Goal: Task Accomplishment & Management: Use online tool/utility

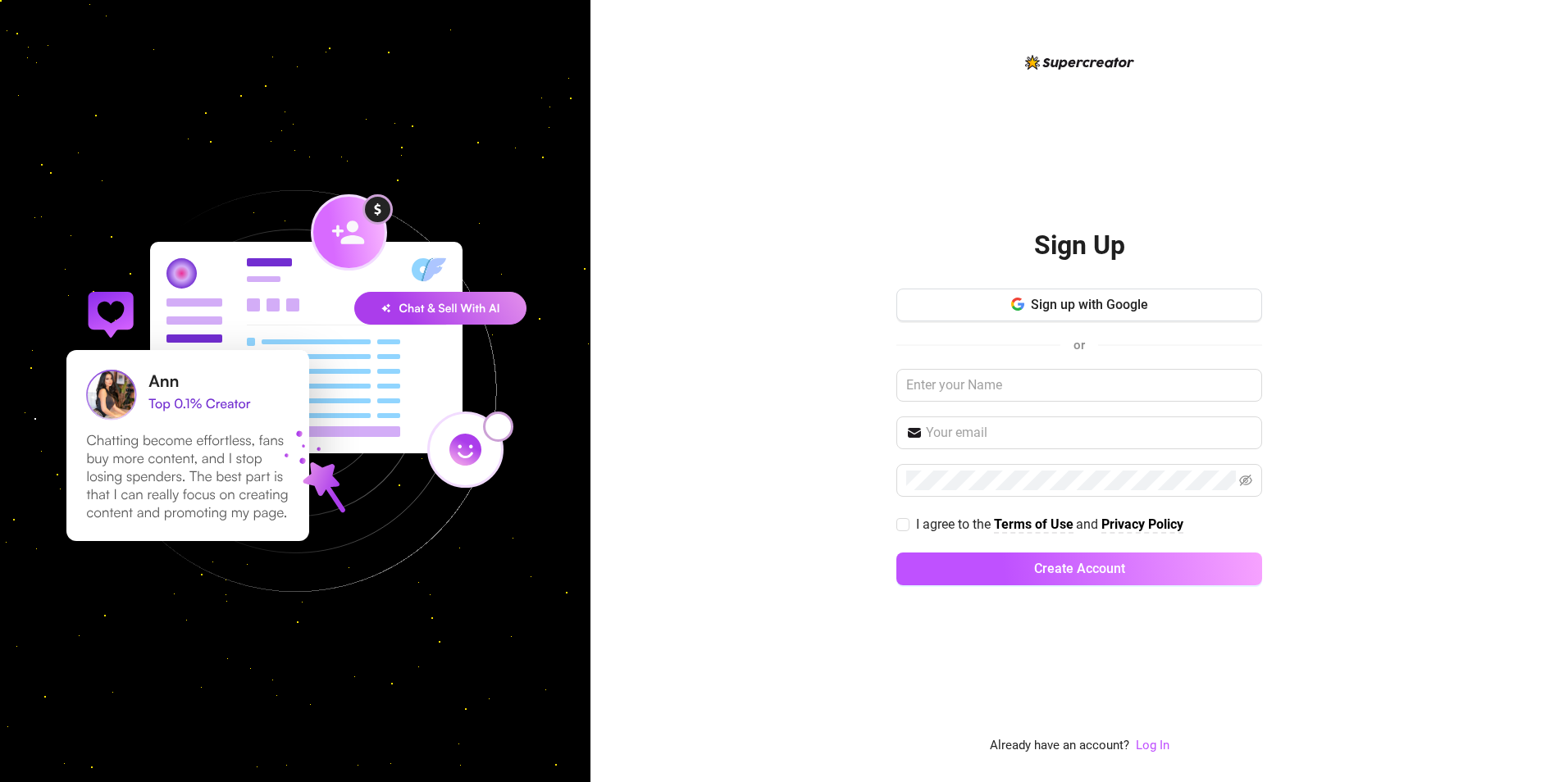
click at [885, 205] on div "Sign Up Sign up with Google or I agree to the Terms of Use and Privacy Policy C…" at bounding box center [1079, 391] width 977 height 782
click at [1147, 748] on link "Log In" at bounding box center [1152, 745] width 34 height 15
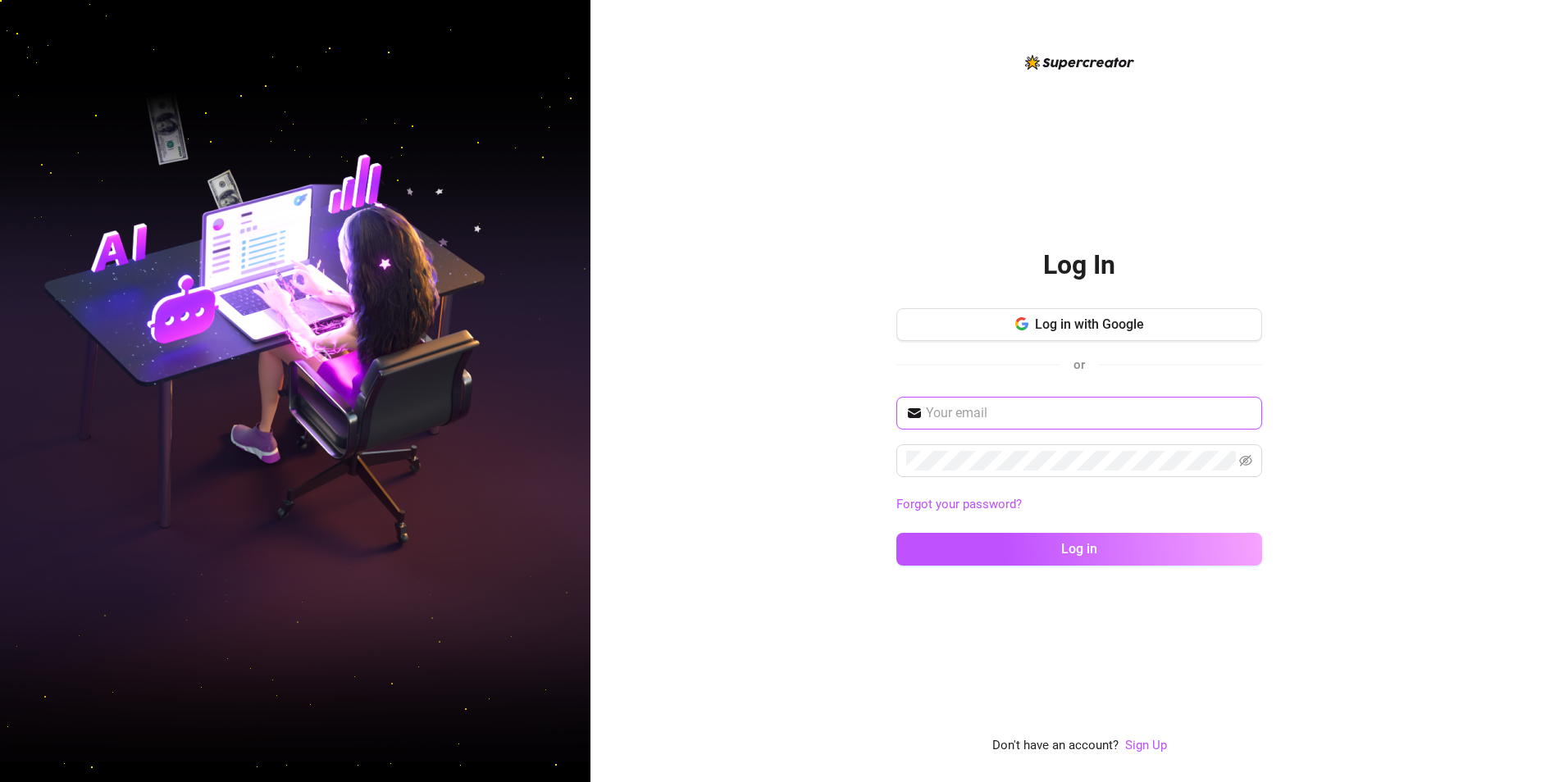
click at [956, 412] on input "text" at bounding box center [1089, 413] width 326 height 20
click at [1018, 404] on input "[EMAIL_ADDRESS][DOMAIN_NAME]" at bounding box center [1089, 413] width 326 height 20
type input "[EMAIL_ADDRESS][DOMAIN_NAME]"
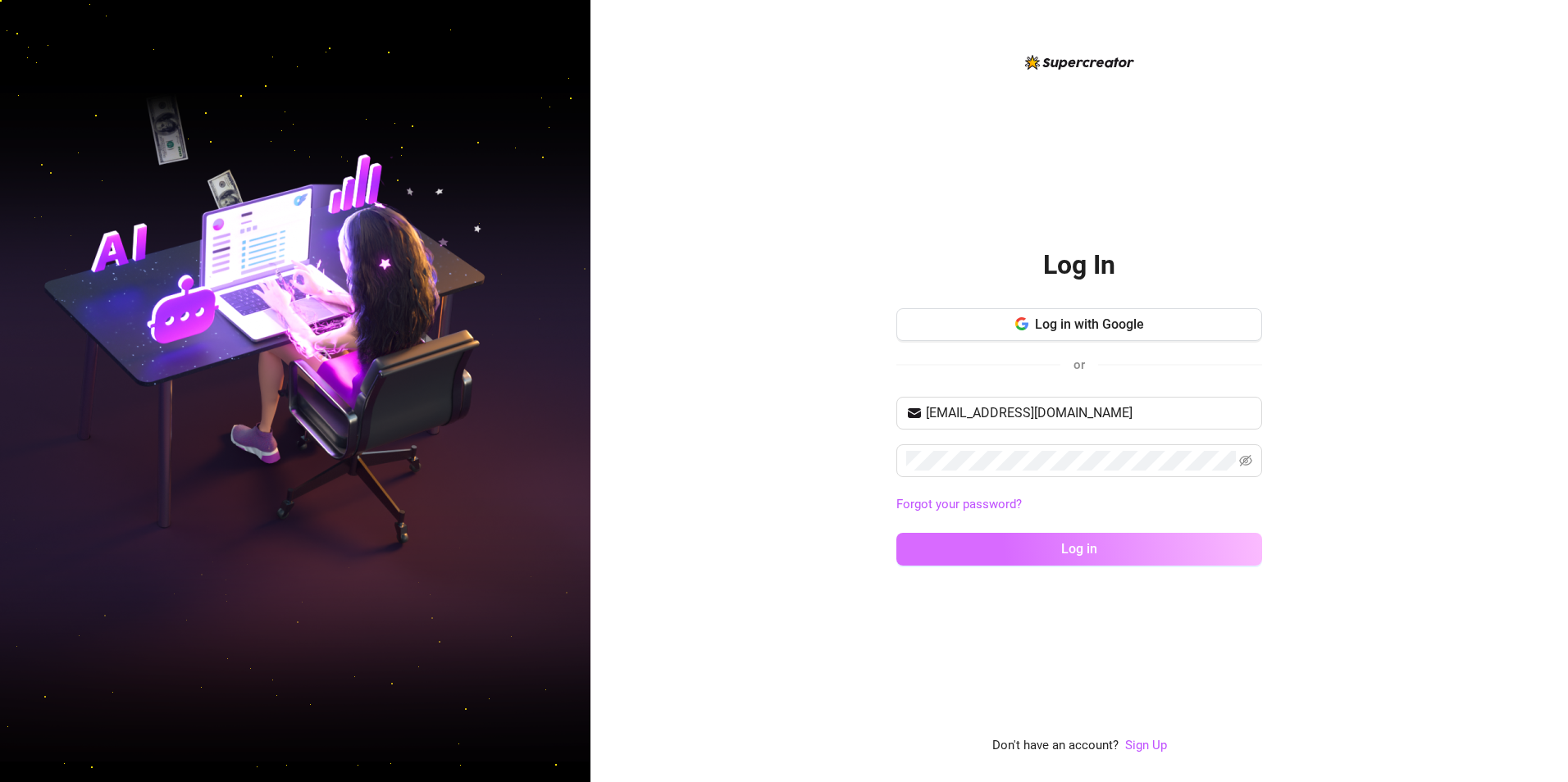
click at [1006, 554] on button "Log in" at bounding box center [1079, 550] width 365 height 33
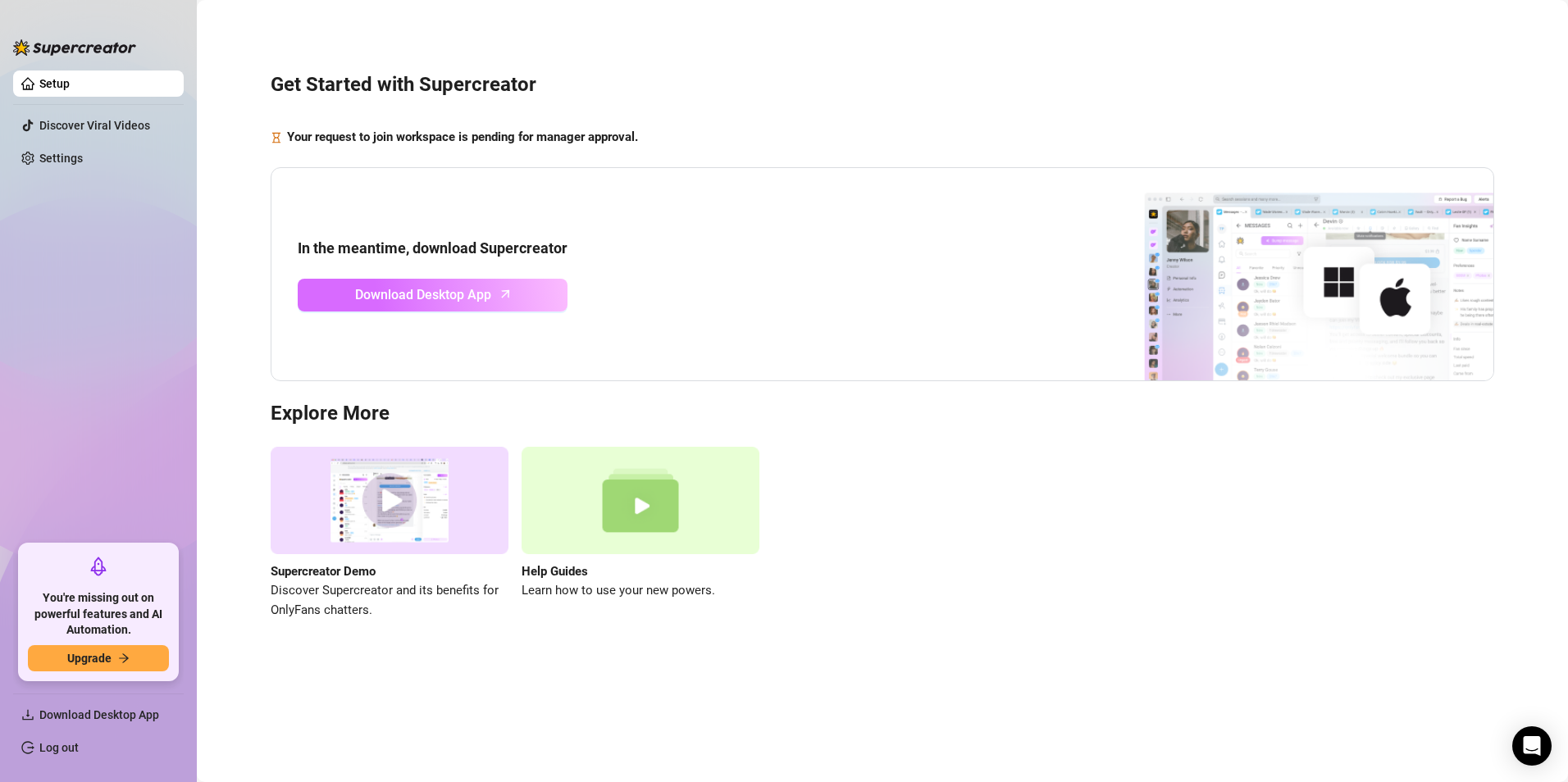
click at [542, 278] on link "Download Desktop App" at bounding box center [432, 295] width 270 height 33
